Goal: Task Accomplishment & Management: Complete application form

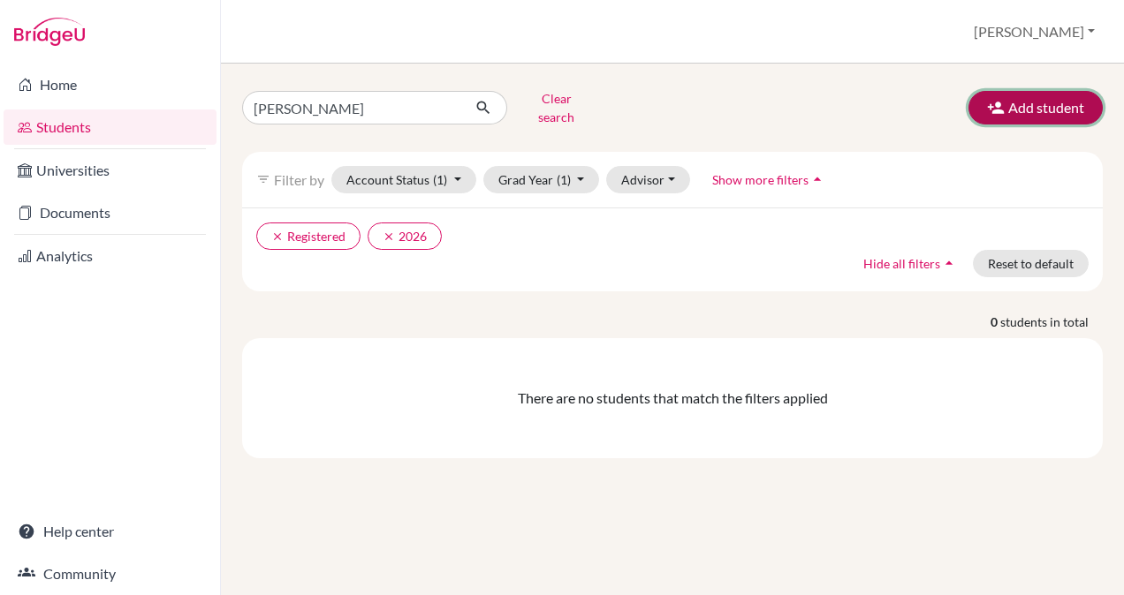
click at [1013, 108] on button "Add student" at bounding box center [1035, 108] width 134 height 34
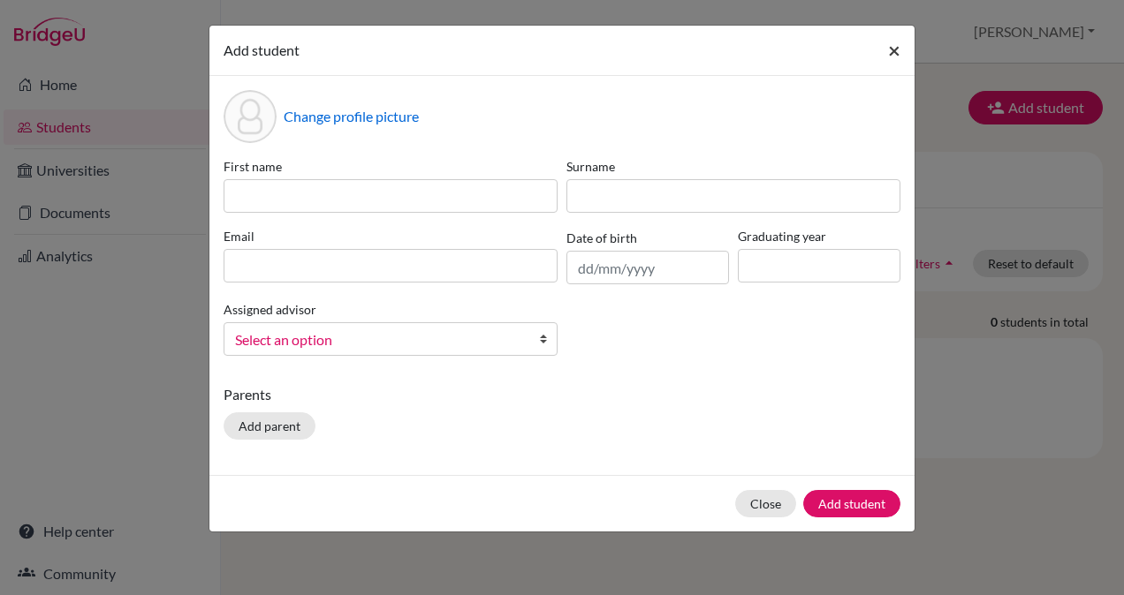
click at [896, 50] on span "×" at bounding box center [894, 50] width 12 height 26
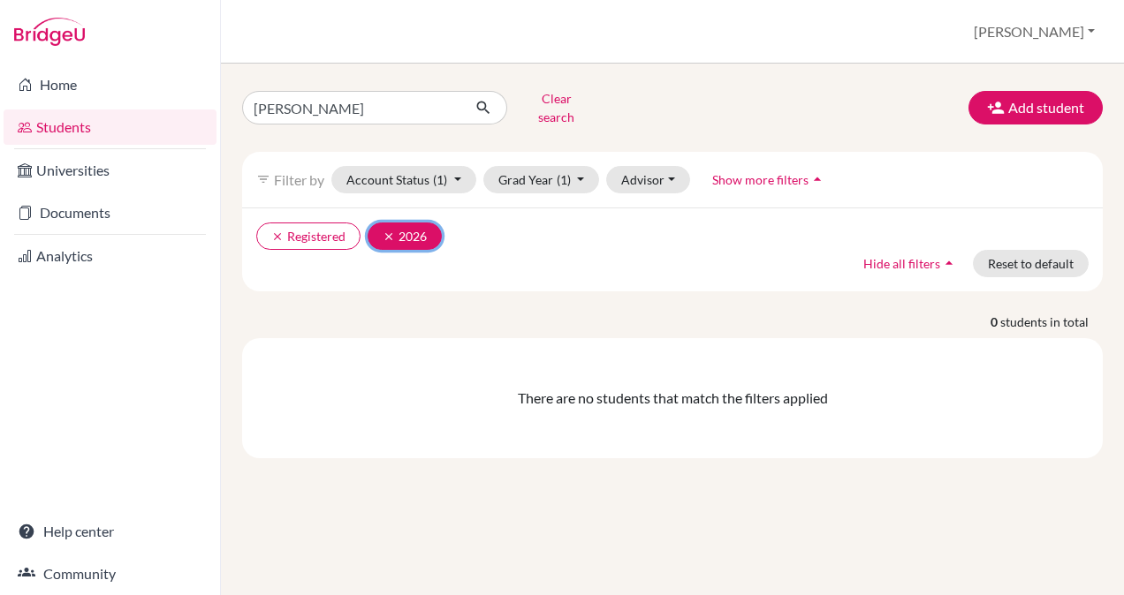
click at [390, 231] on icon "clear" at bounding box center [388, 237] width 12 height 12
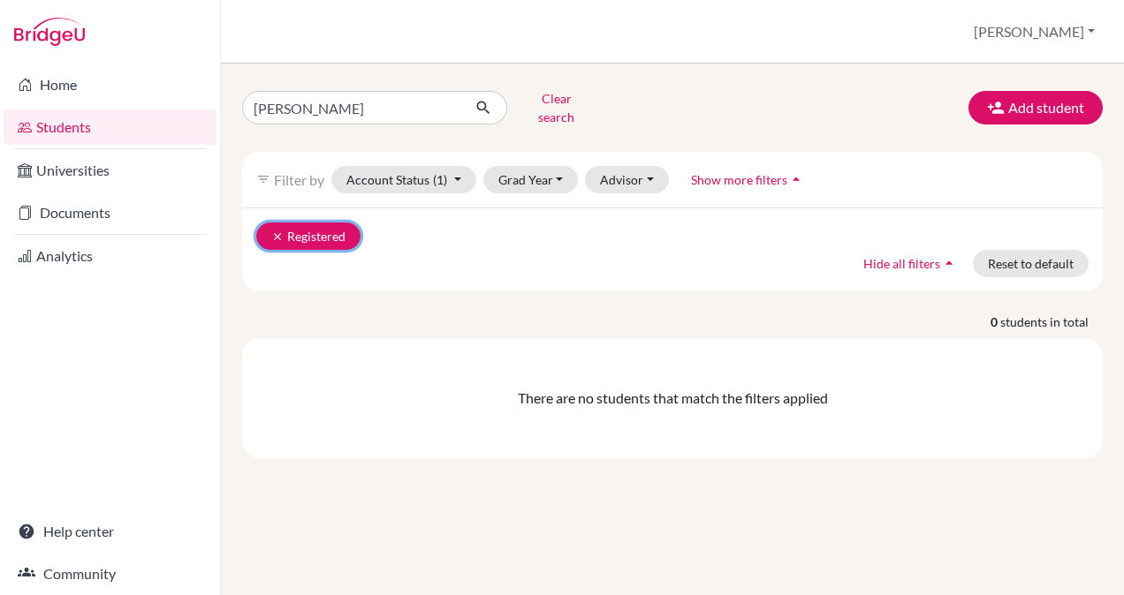
click at [276, 231] on icon "clear" at bounding box center [277, 237] width 12 height 12
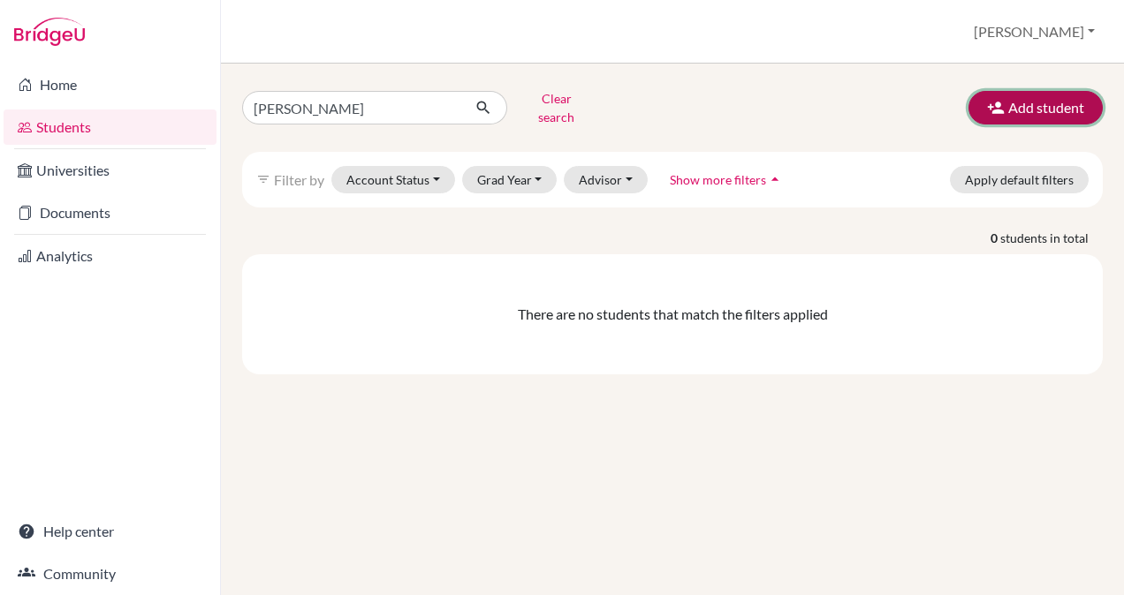
click at [997, 99] on icon "button" at bounding box center [996, 108] width 18 height 18
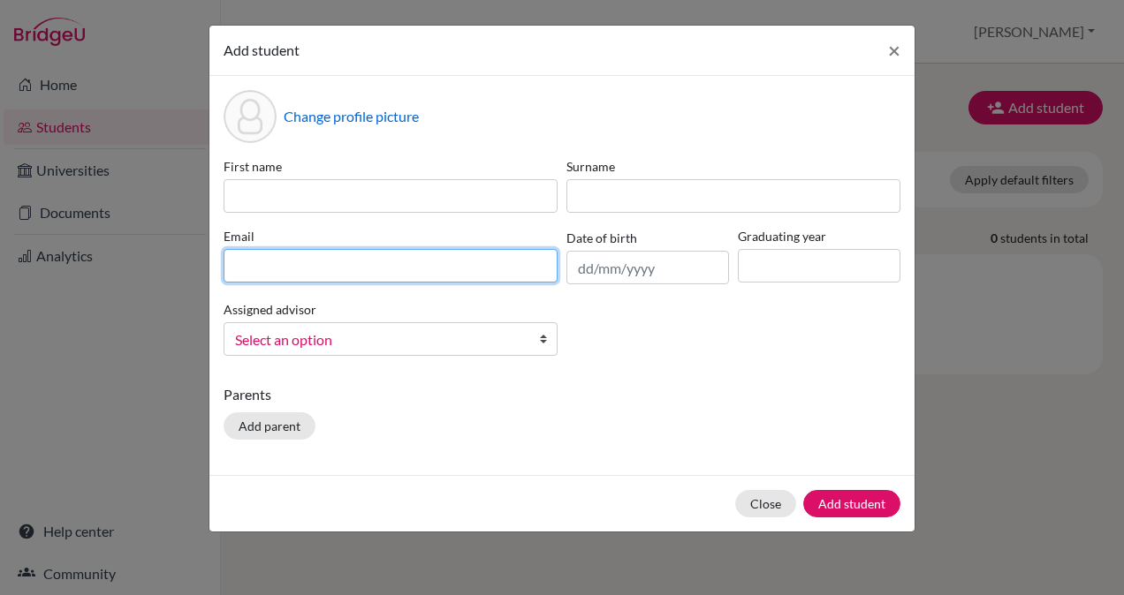
click at [382, 265] on input at bounding box center [390, 266] width 334 height 34
paste input "[EMAIL_ADDRESS][DOMAIN_NAME]"
type input "[EMAIL_ADDRESS][DOMAIN_NAME]"
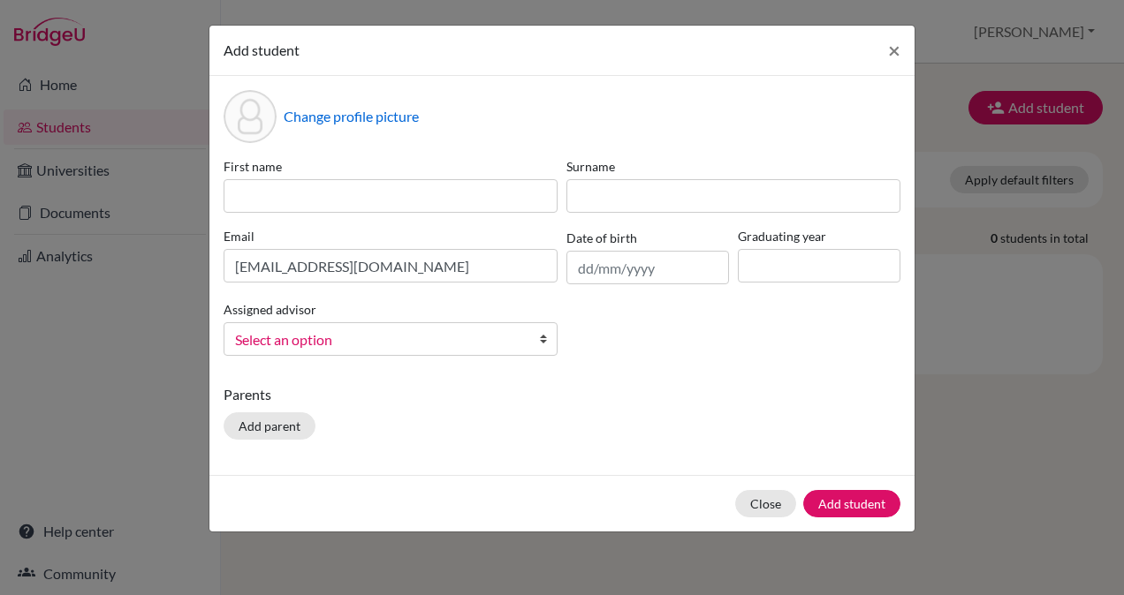
click at [466, 337] on span "Select an option" at bounding box center [379, 340] width 288 height 23
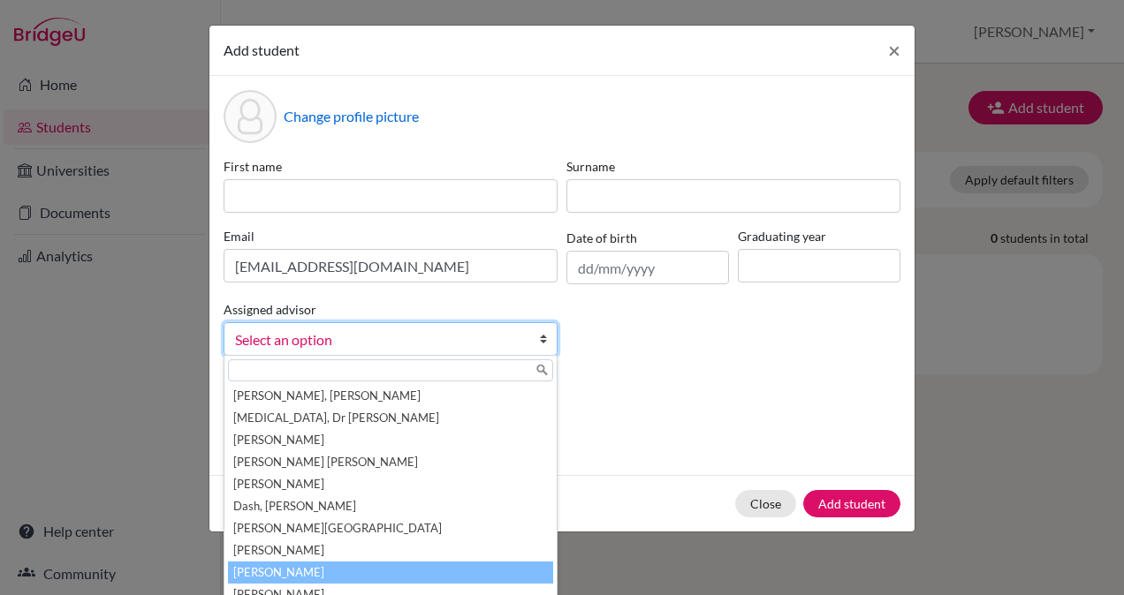
click at [364, 568] on li "[PERSON_NAME]" at bounding box center [390, 573] width 325 height 22
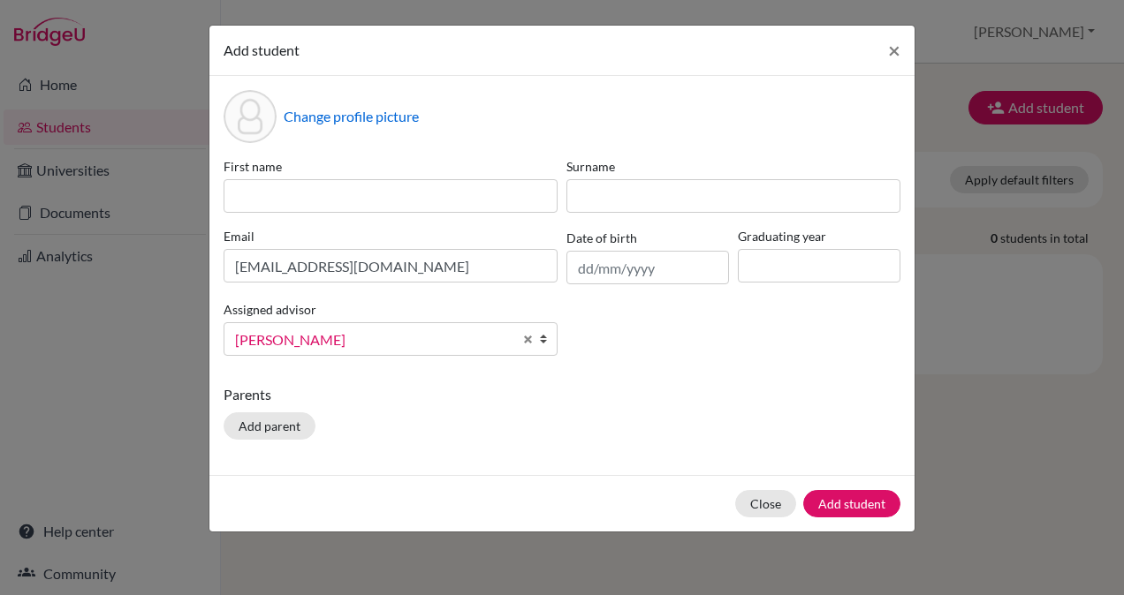
click at [645, 385] on p "Parents" at bounding box center [561, 394] width 677 height 21
click at [827, 492] on button "Add student" at bounding box center [851, 503] width 97 height 27
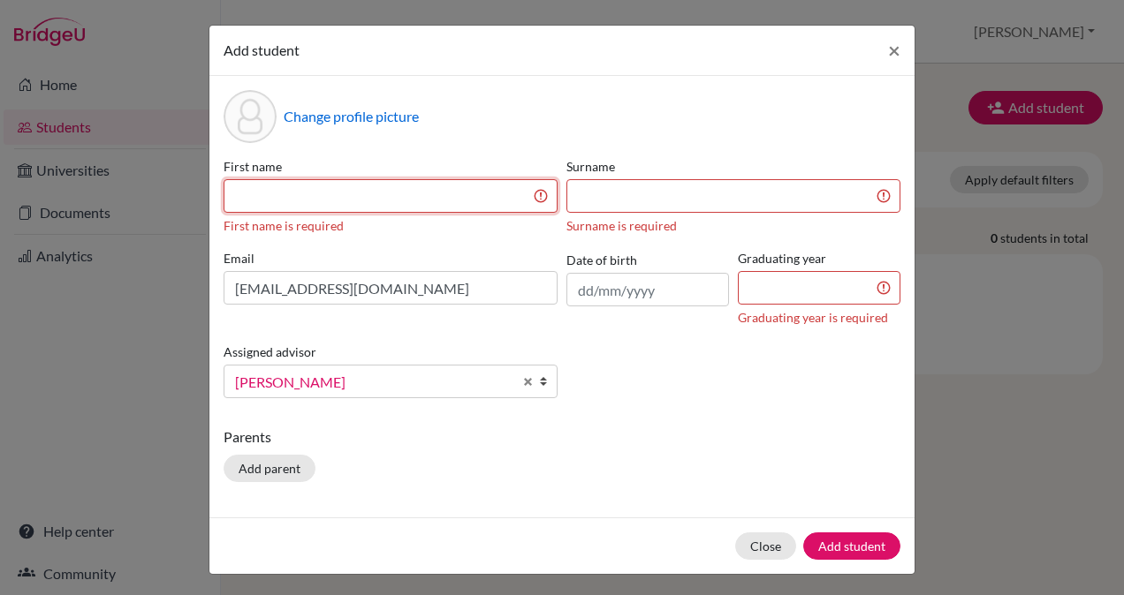
click at [414, 206] on input at bounding box center [390, 196] width 334 height 34
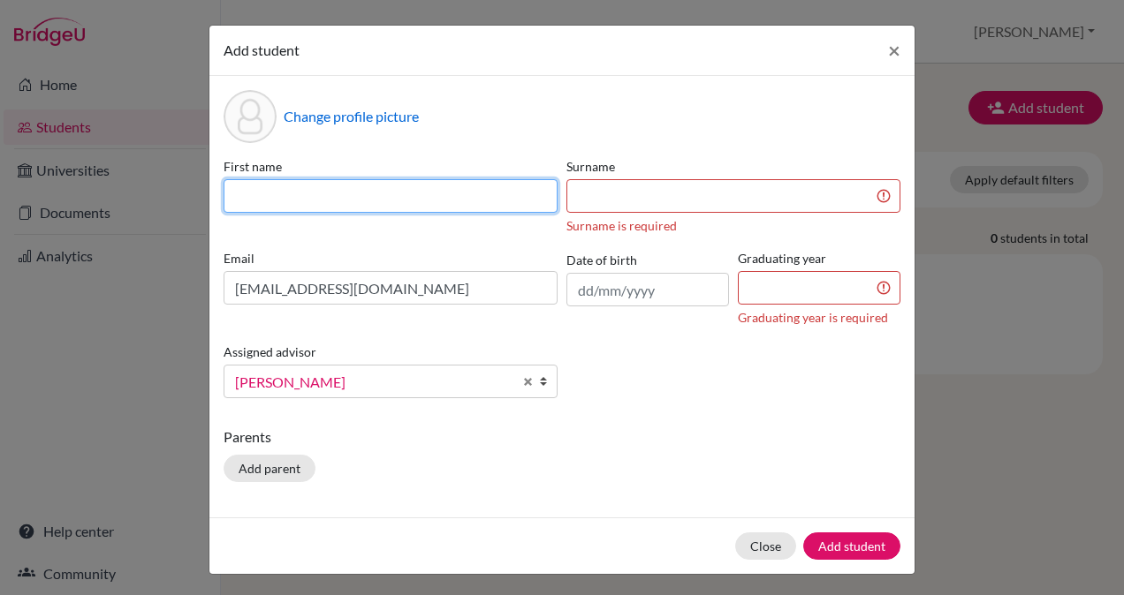
paste input "[PERSON_NAME]"
drag, startPoint x: 283, startPoint y: 193, endPoint x: 330, endPoint y: 198, distance: 47.9
click at [330, 198] on input "[PERSON_NAME]" at bounding box center [390, 196] width 334 height 34
type input "[PERSON_NAME]"
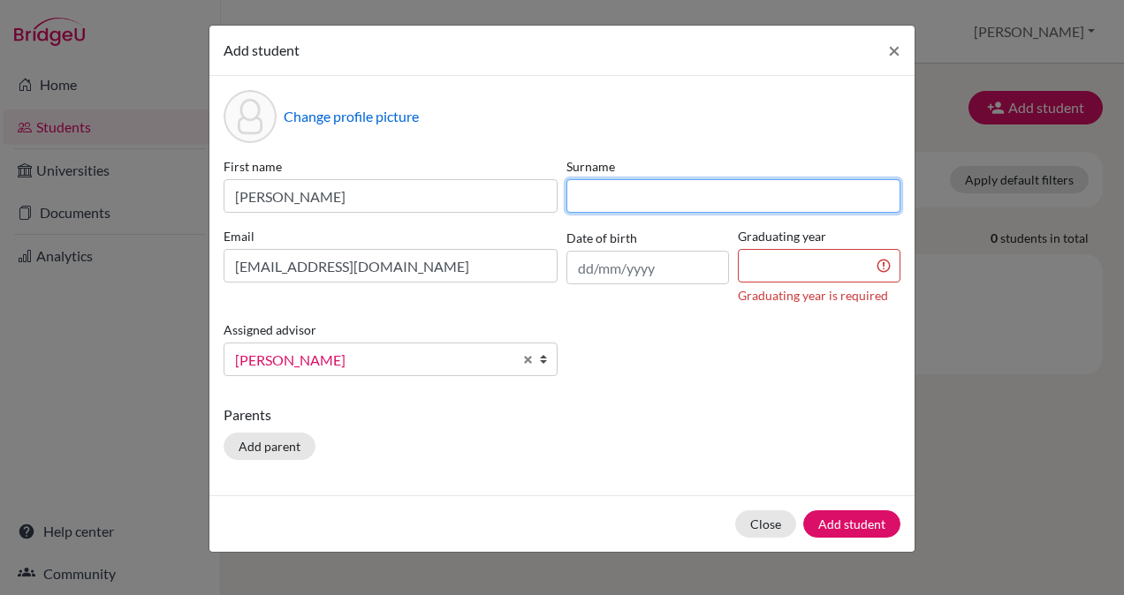
click at [574, 192] on input at bounding box center [733, 196] width 334 height 34
paste input "[PERSON_NAME]"
type input "[PERSON_NAME]"
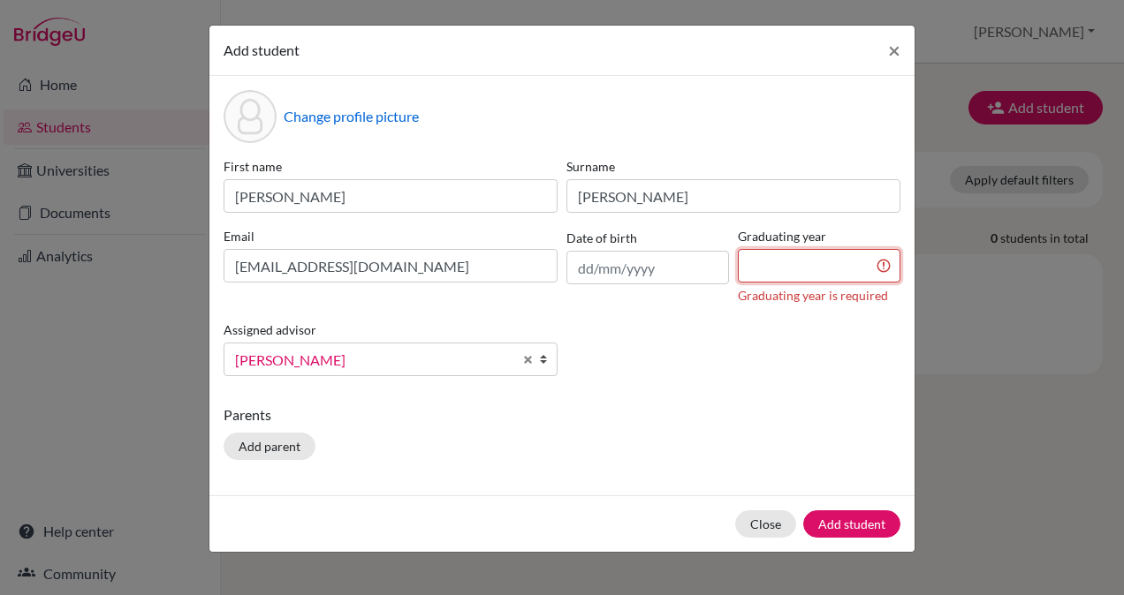
click at [873, 264] on input at bounding box center [819, 266] width 163 height 34
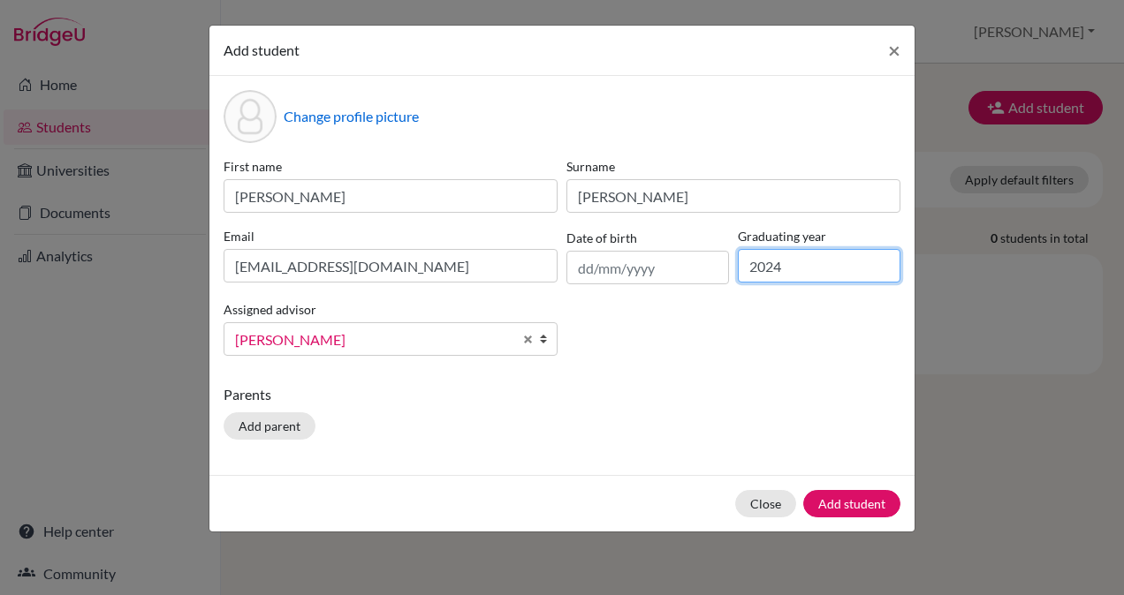
type input "2024"
click at [715, 384] on p "Parents" at bounding box center [561, 394] width 677 height 21
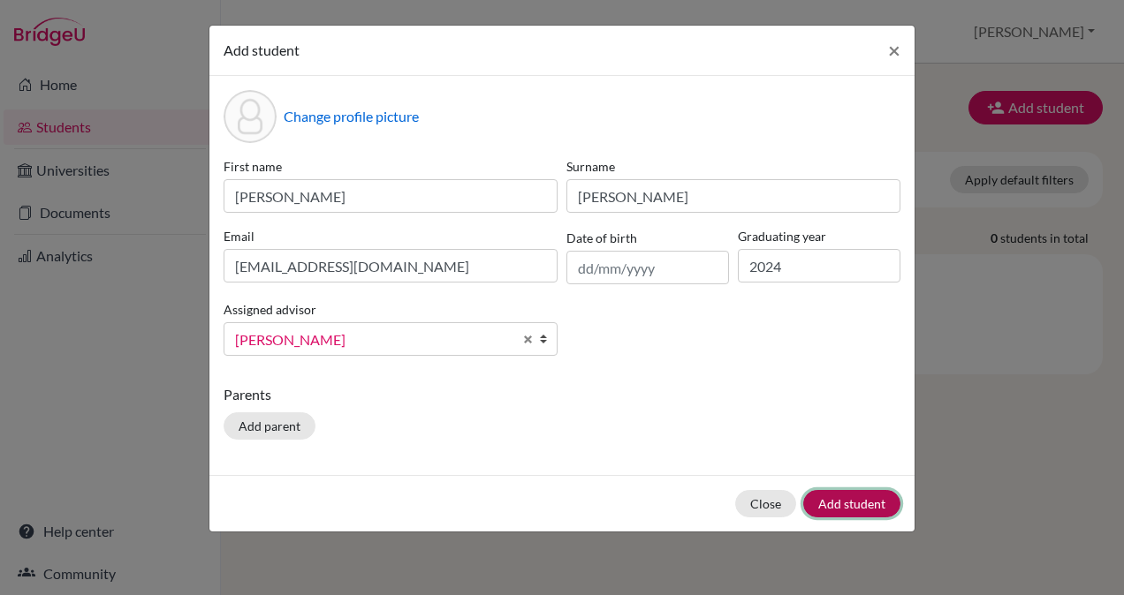
click at [834, 493] on button "Add student" at bounding box center [851, 503] width 97 height 27
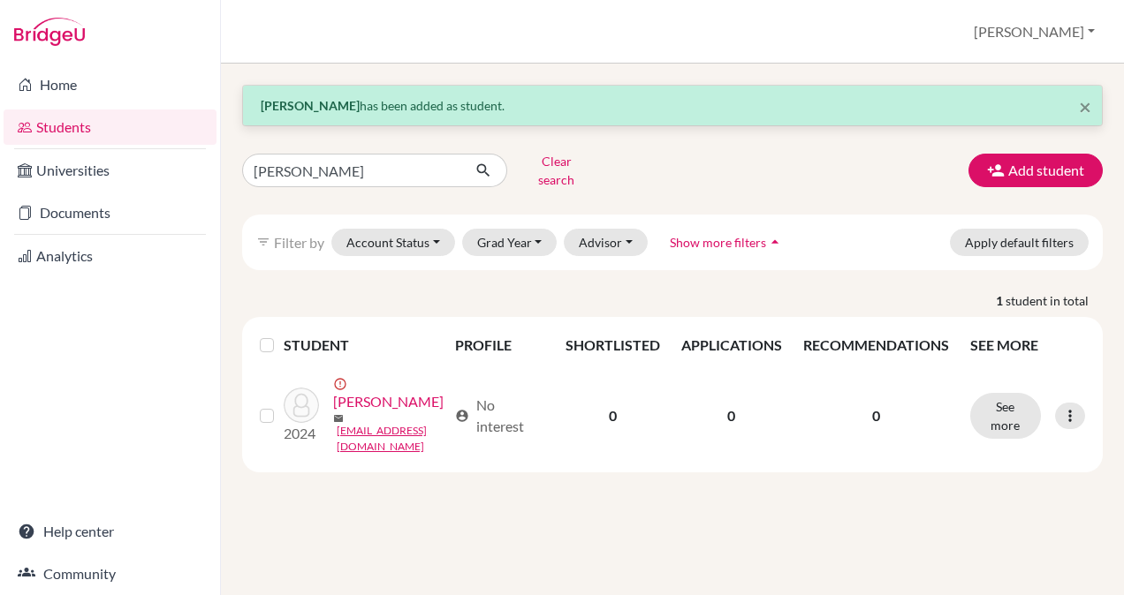
click at [69, 125] on link "Students" at bounding box center [110, 127] width 213 height 35
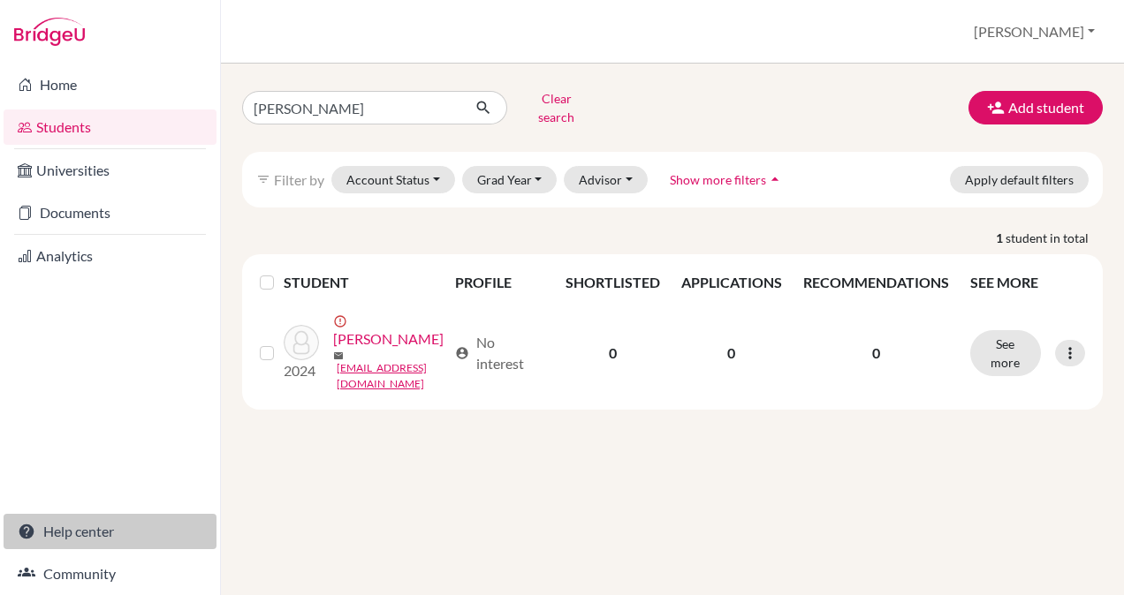
click at [49, 534] on link "Help center" at bounding box center [110, 531] width 213 height 35
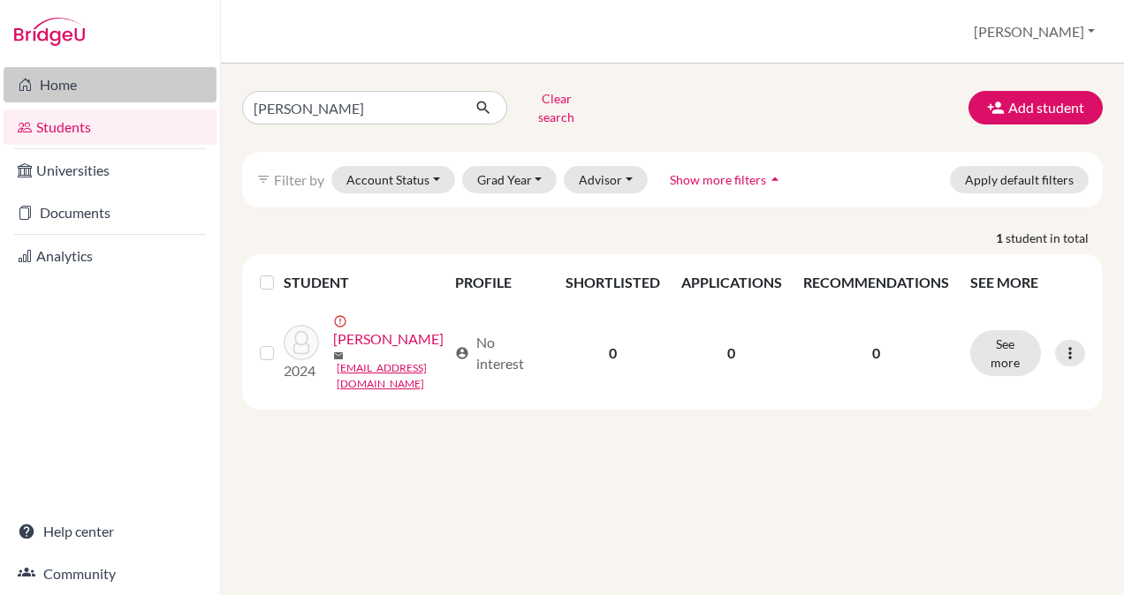
click at [65, 85] on link "Home" at bounding box center [110, 84] width 213 height 35
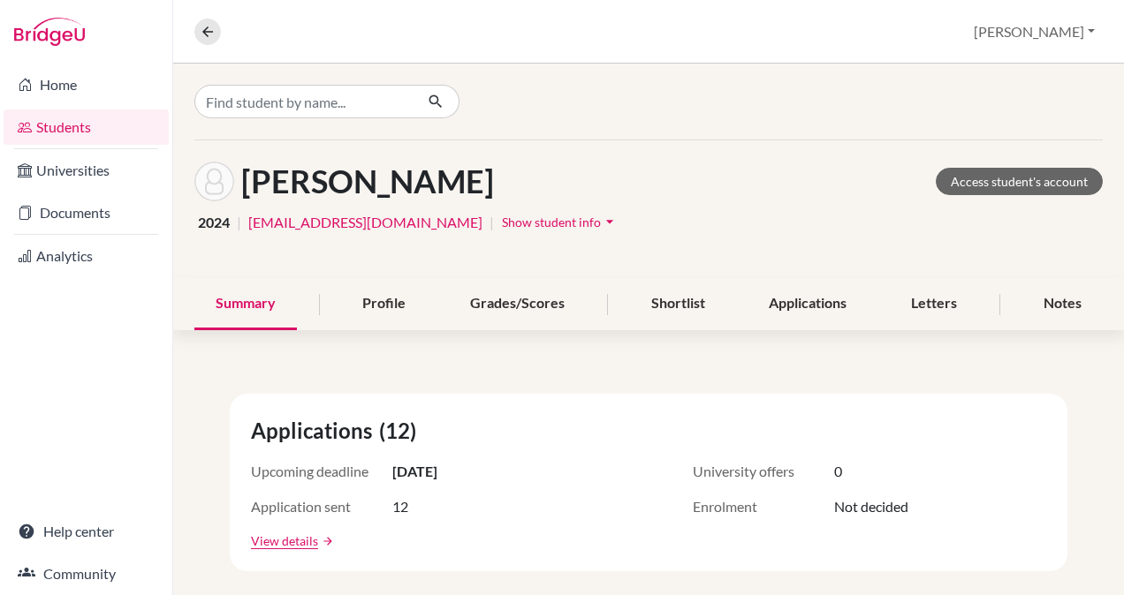
click at [502, 223] on span "Show student info" at bounding box center [551, 222] width 99 height 15
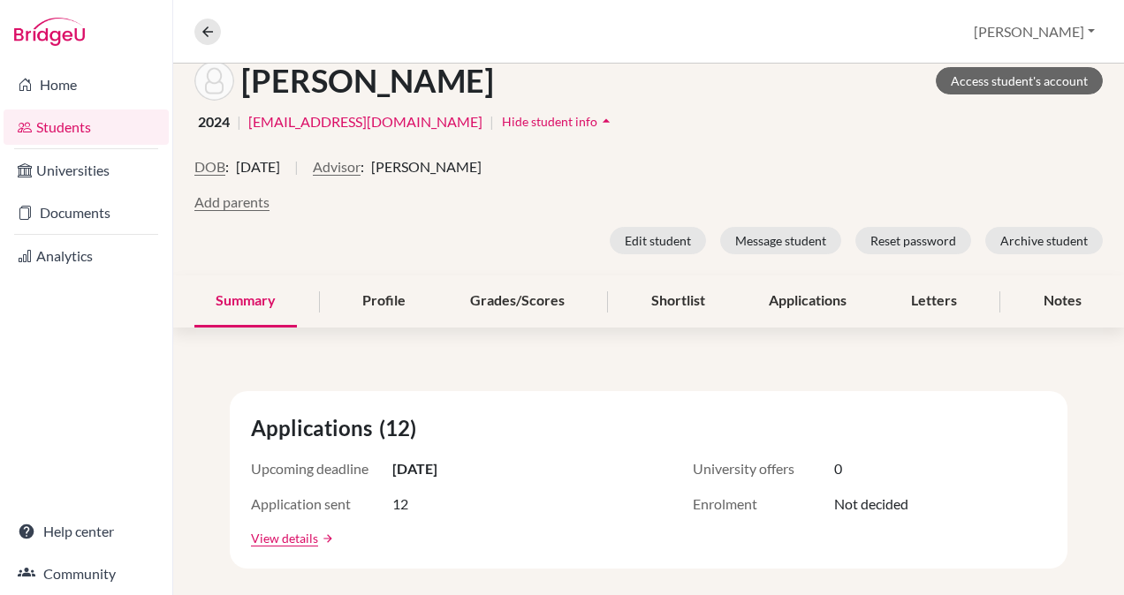
scroll to position [87, 0]
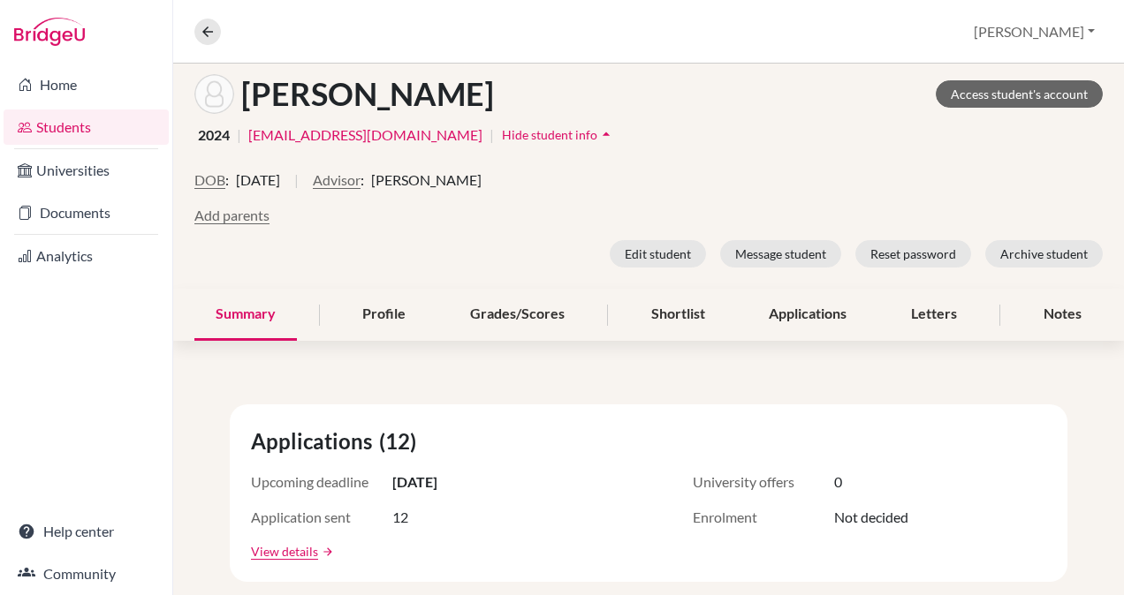
click at [1097, 247] on div "Rath , Jaydeep Access student's account 2024 | jdrath20@gmail.com | Hide studen…" at bounding box center [648, 171] width 950 height 236
click at [950, 99] on link "Access student's account" at bounding box center [1018, 93] width 167 height 27
